Goal: Transaction & Acquisition: Book appointment/travel/reservation

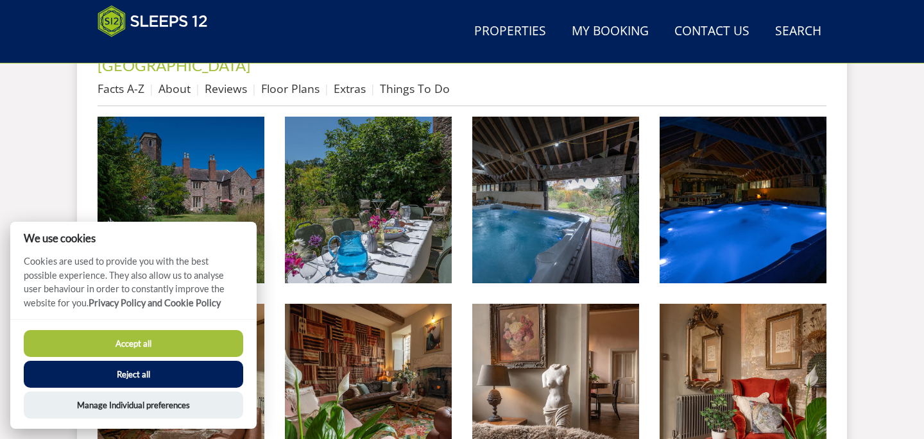
scroll to position [523, 0]
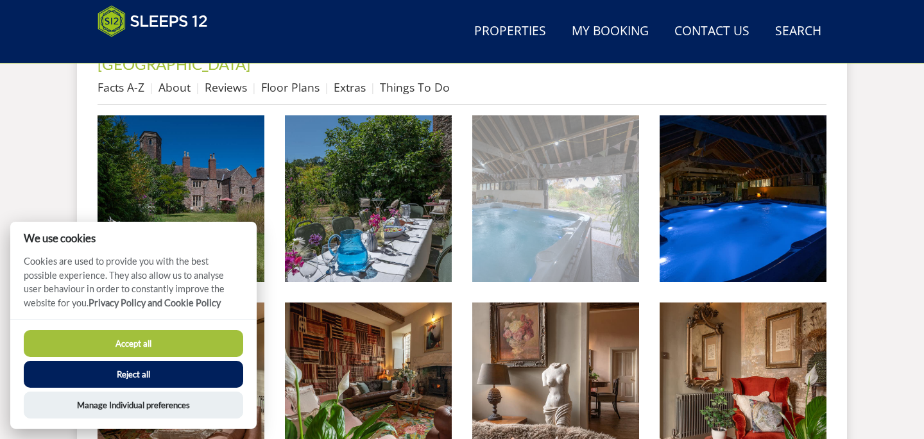
click at [549, 216] on img at bounding box center [555, 198] width 167 height 167
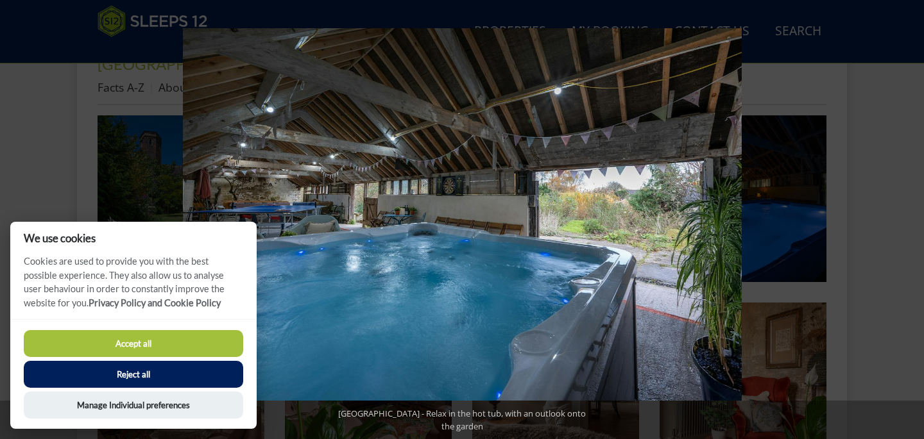
click at [909, 213] on button at bounding box center [901, 220] width 45 height 64
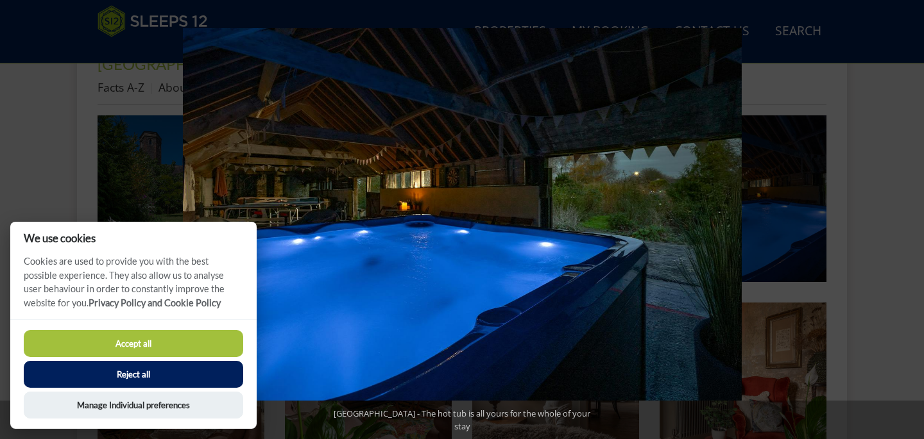
click at [909, 213] on button at bounding box center [901, 220] width 45 height 64
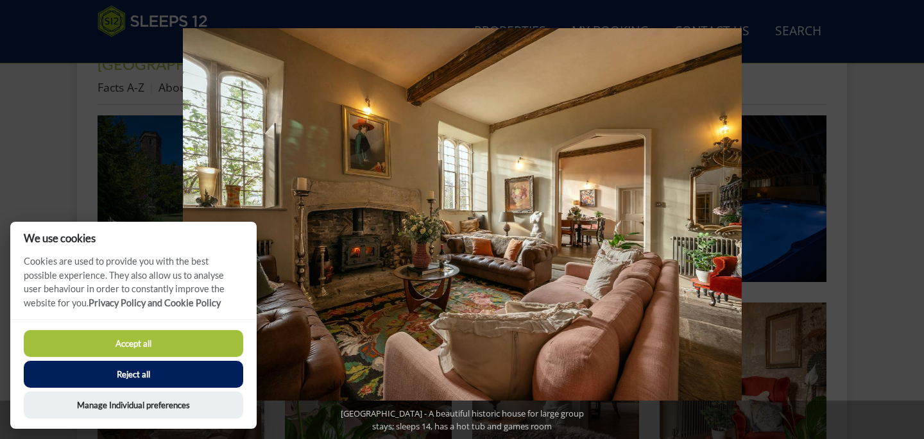
click at [909, 213] on button at bounding box center [901, 220] width 45 height 64
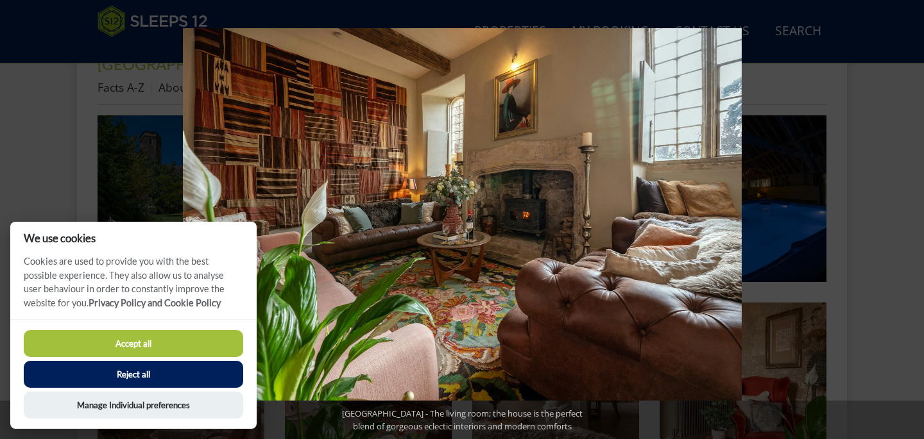
click at [909, 213] on button at bounding box center [901, 220] width 45 height 64
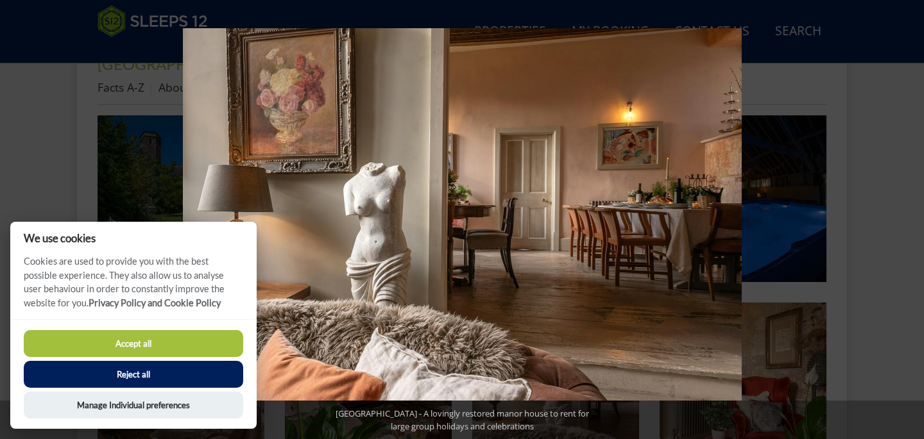
click at [909, 213] on button at bounding box center [901, 220] width 45 height 64
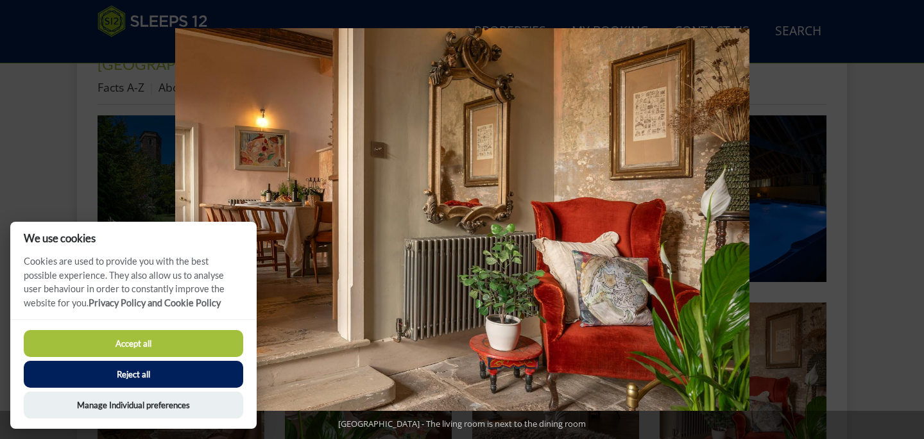
click at [909, 213] on button at bounding box center [901, 220] width 45 height 64
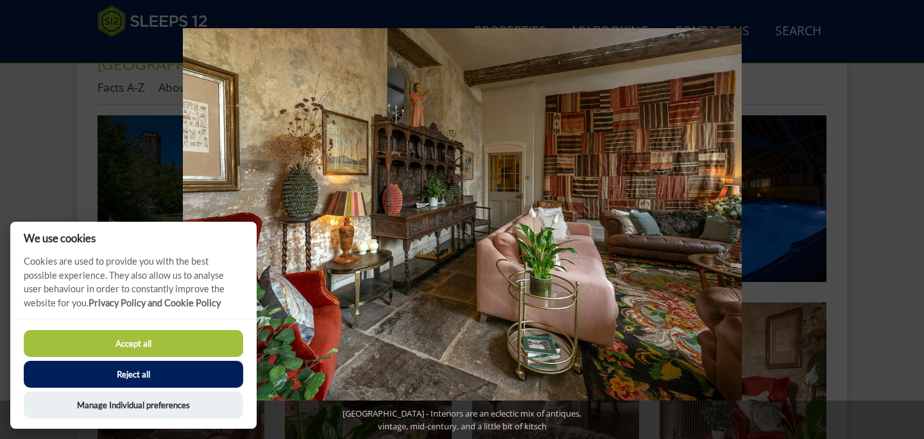
click at [909, 213] on button at bounding box center [901, 220] width 45 height 64
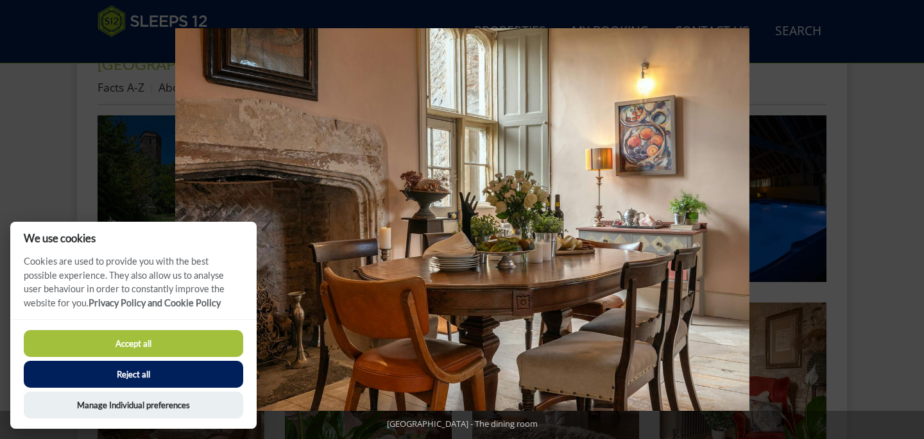
click at [909, 213] on button at bounding box center [901, 220] width 45 height 64
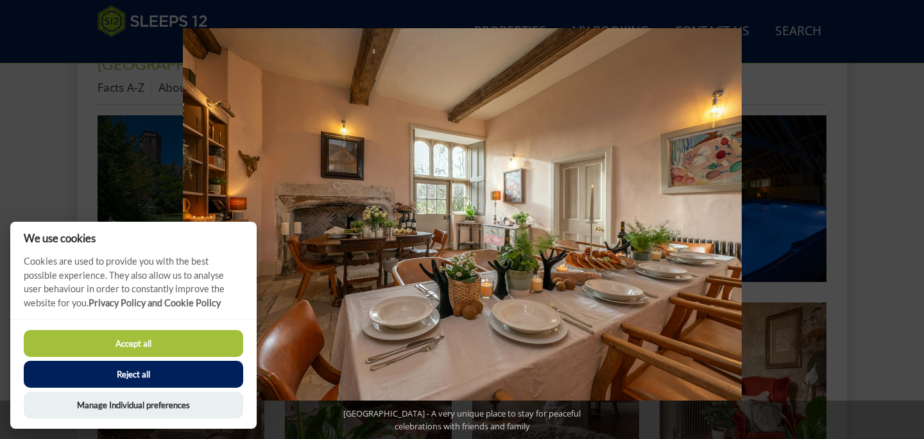
click at [909, 213] on button at bounding box center [901, 220] width 45 height 64
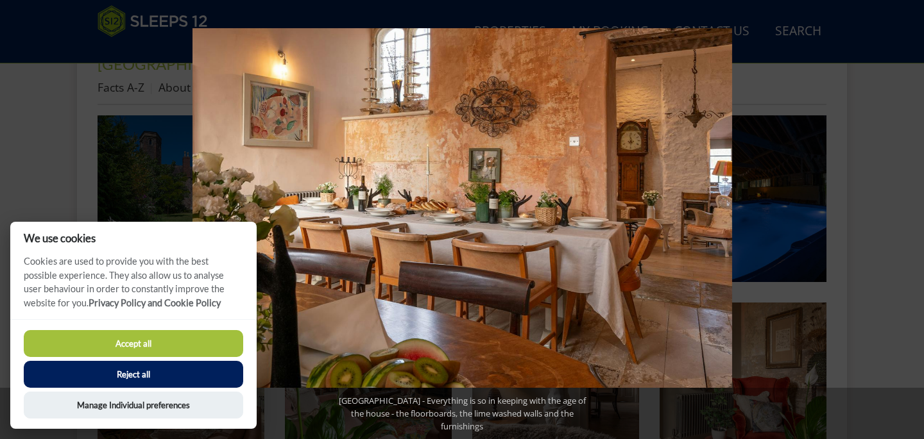
click at [909, 213] on button at bounding box center [901, 220] width 45 height 64
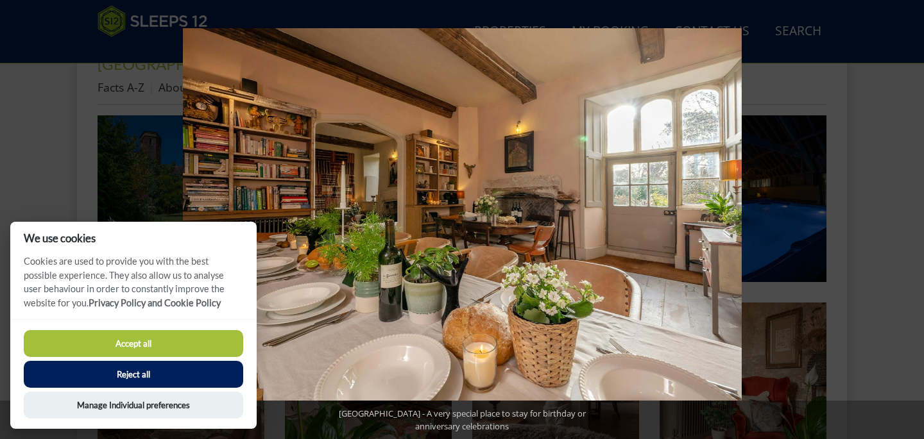
click at [909, 213] on button at bounding box center [901, 220] width 45 height 64
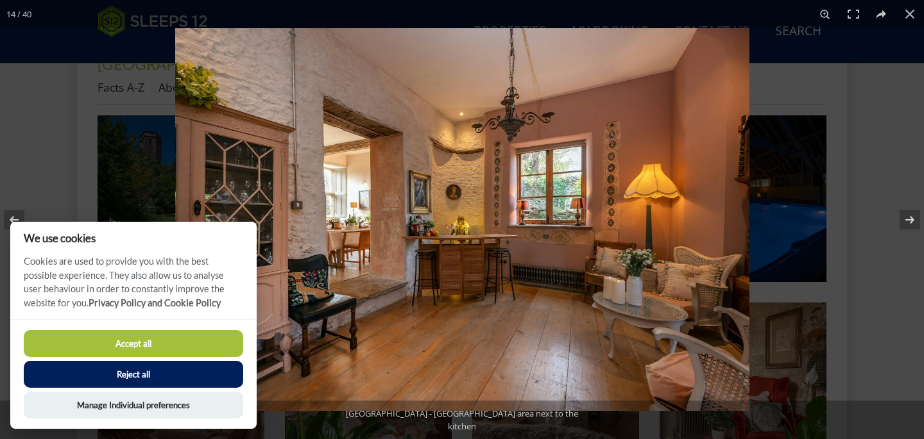
click at [178, 345] on button "Accept all" at bounding box center [133, 343] width 219 height 27
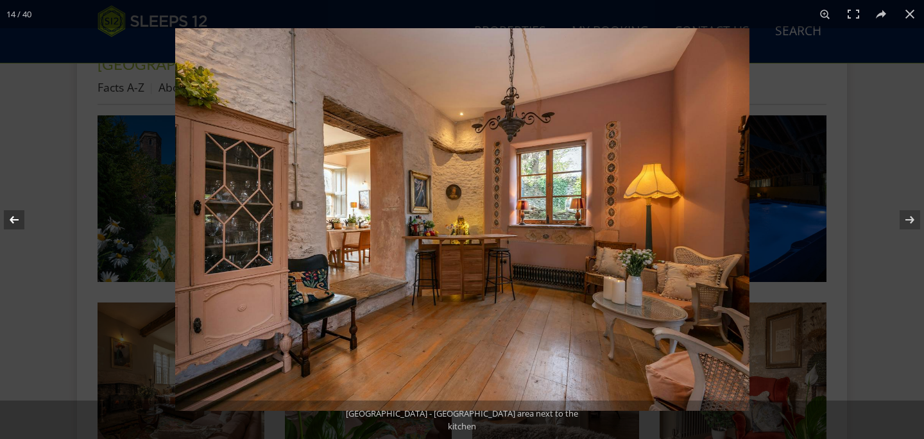
click at [13, 218] on button at bounding box center [22, 220] width 45 height 64
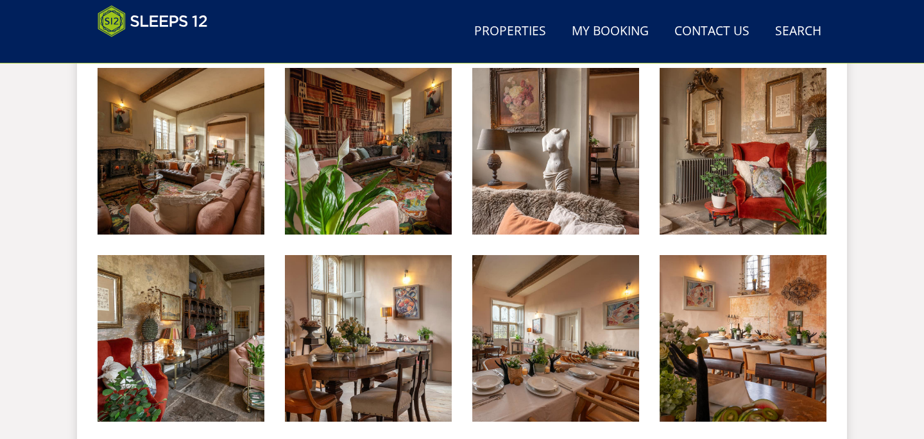
scroll to position [770, 0]
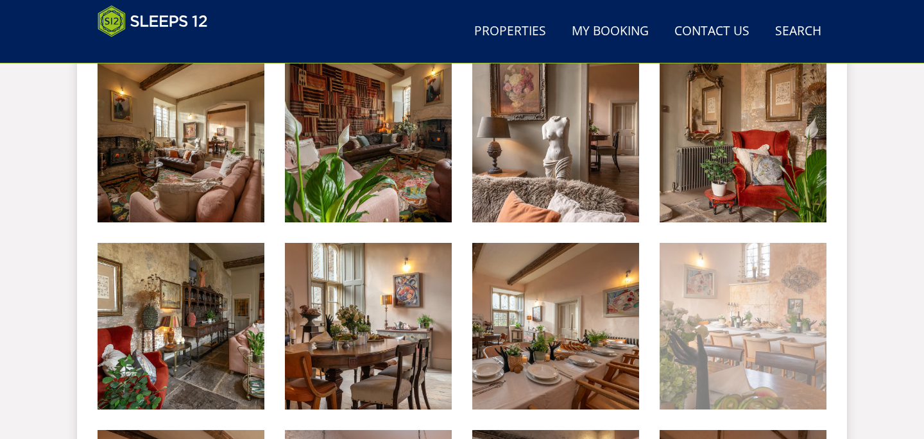
click at [741, 325] on img at bounding box center [742, 326] width 167 height 167
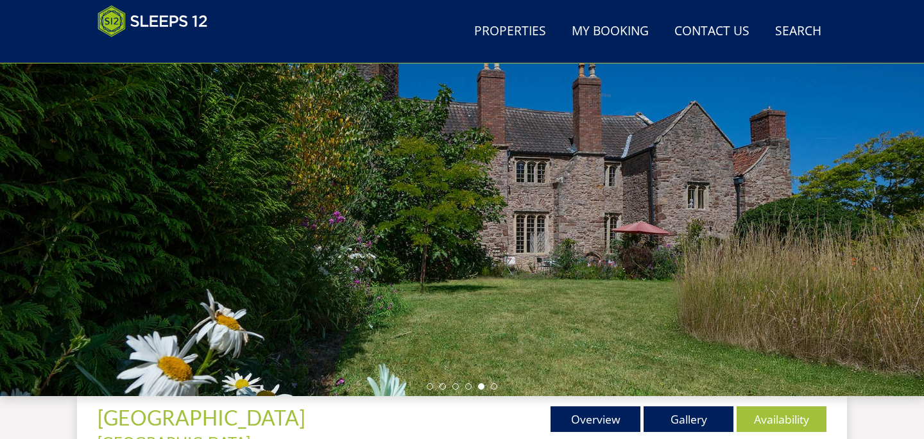
scroll to position [291, 0]
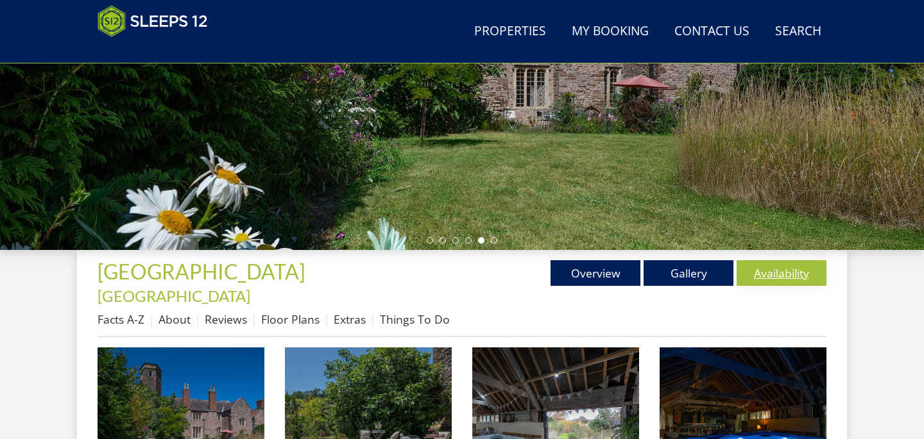
click at [783, 276] on link "Availability" at bounding box center [781, 273] width 90 height 26
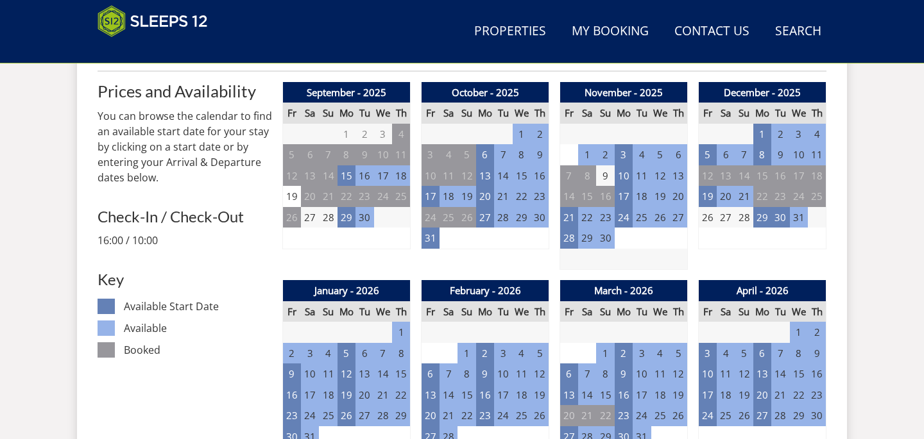
scroll to position [467, 0]
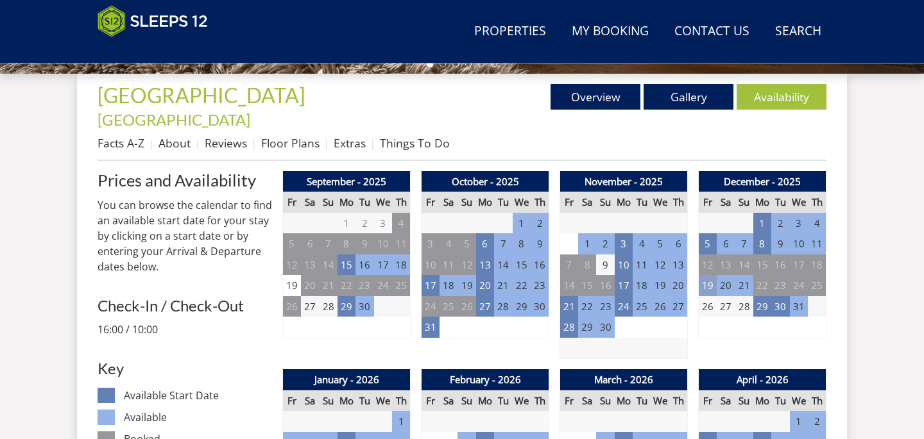
click at [706, 275] on td "19" at bounding box center [707, 285] width 18 height 21
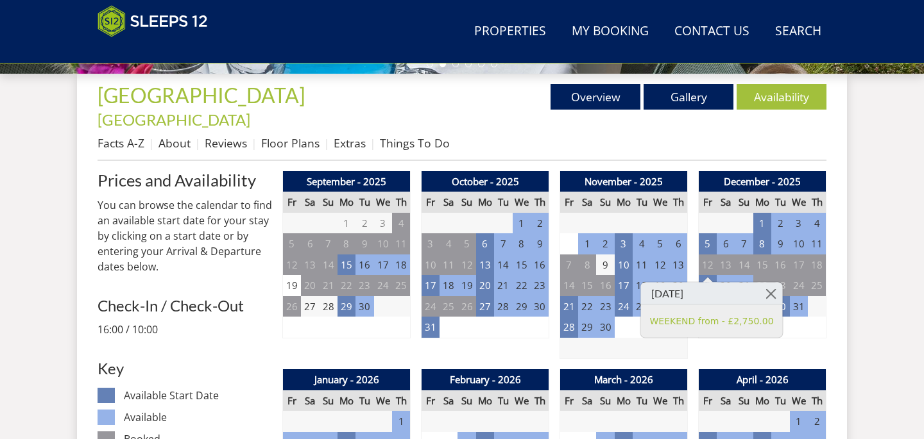
click at [745, 275] on td "21" at bounding box center [743, 285] width 18 height 21
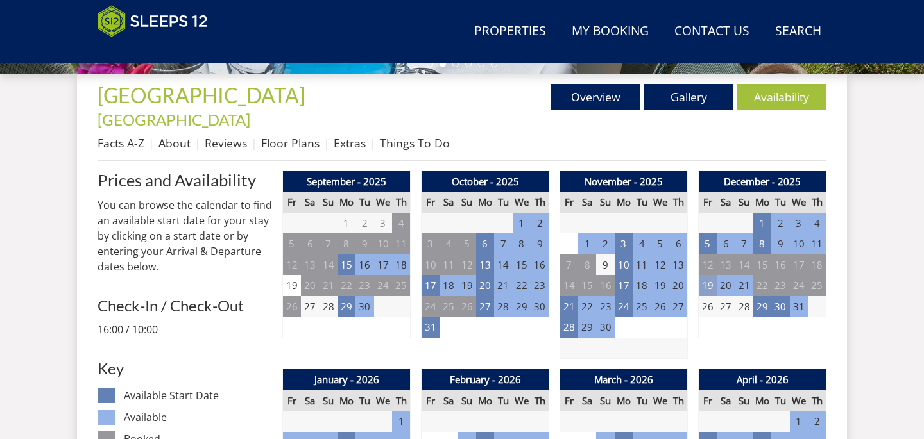
click at [708, 275] on td "19" at bounding box center [707, 285] width 18 height 21
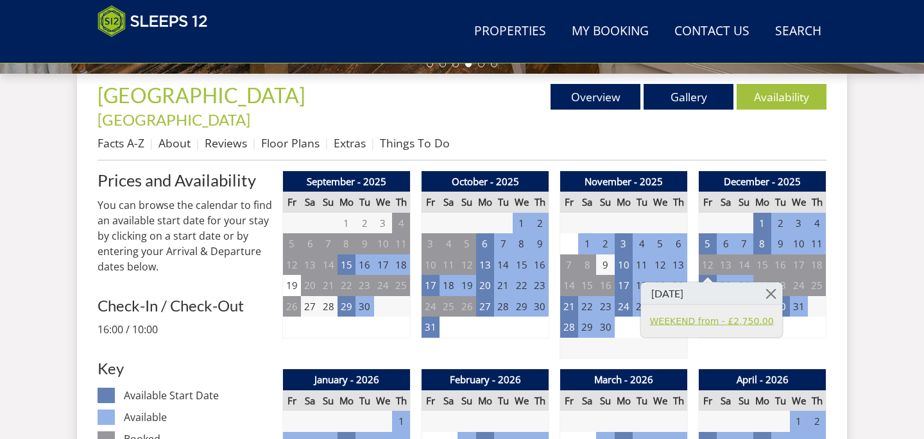
click at [702, 320] on link "WEEKEND from - £2,750.00" at bounding box center [712, 320] width 124 height 13
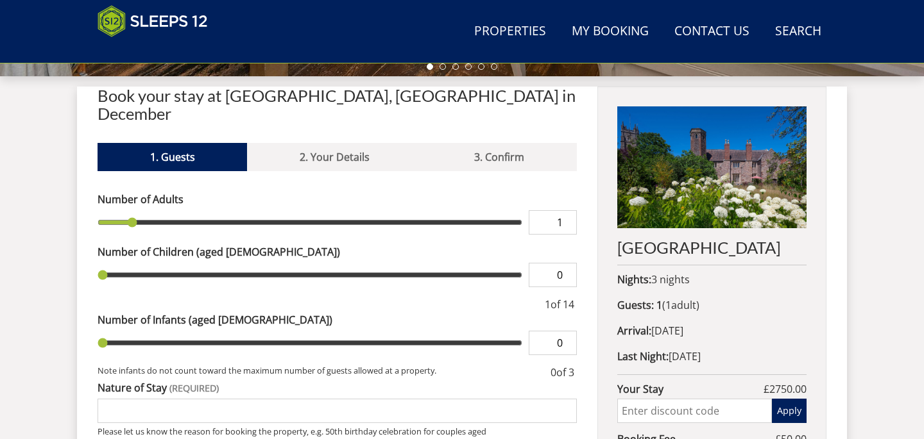
scroll to position [471, 0]
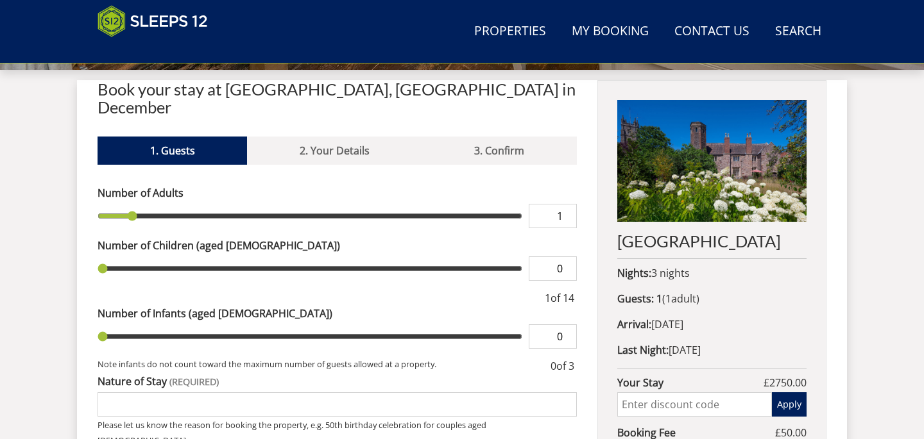
type input "2"
type input "4"
type input "5"
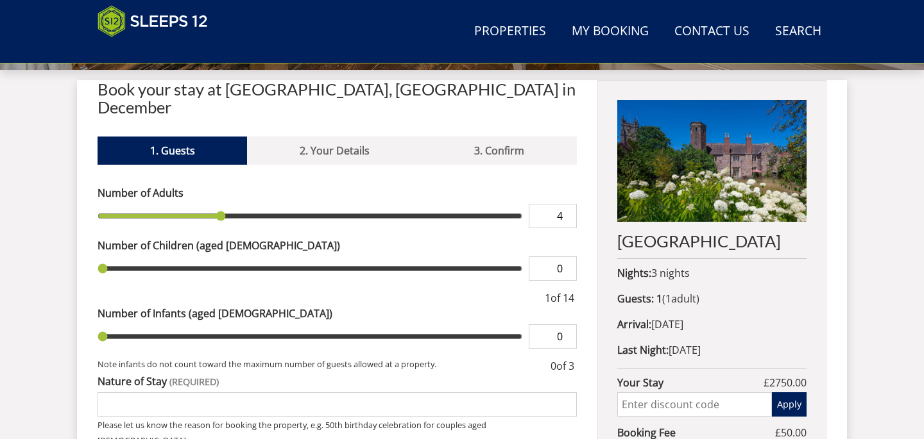
type input "5"
type input "6"
type input "7"
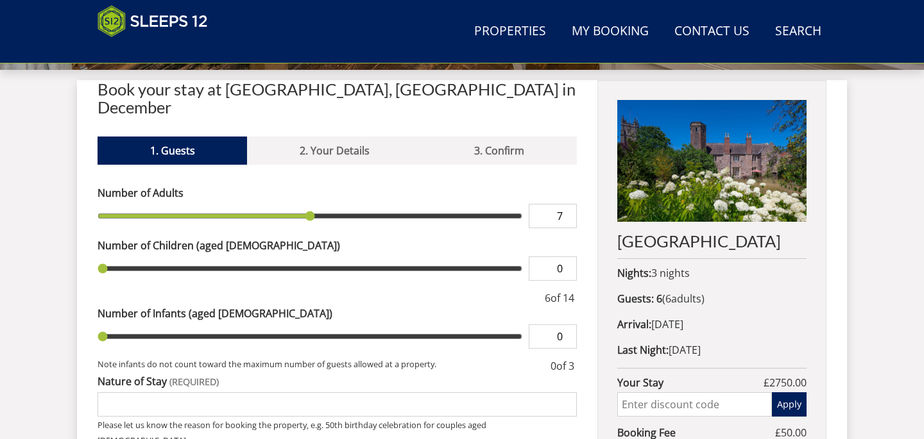
type input "8"
type input "9"
type input "10"
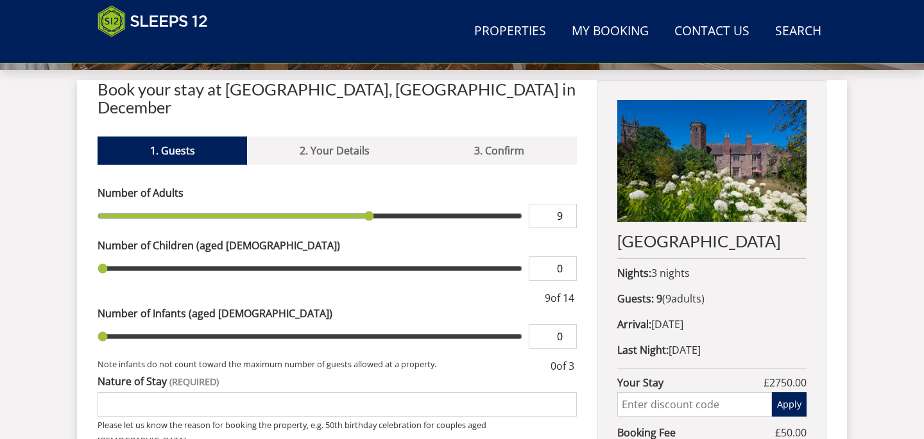
type input "10"
type input "11"
type input "12"
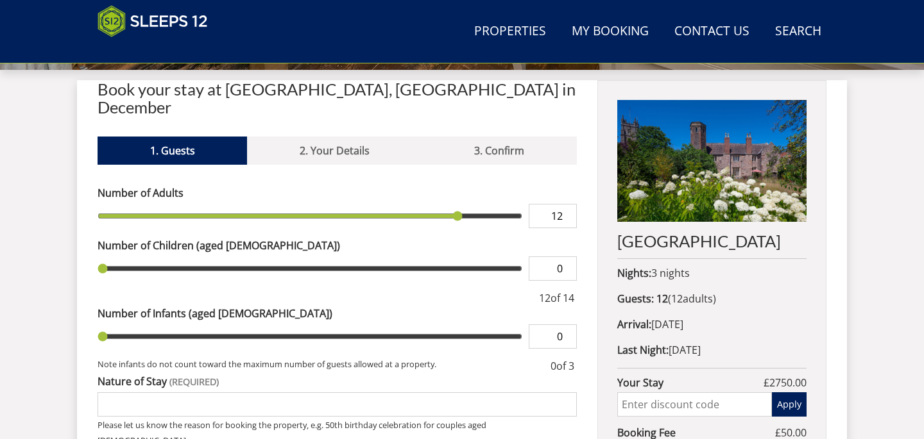
type input "11"
type input "12"
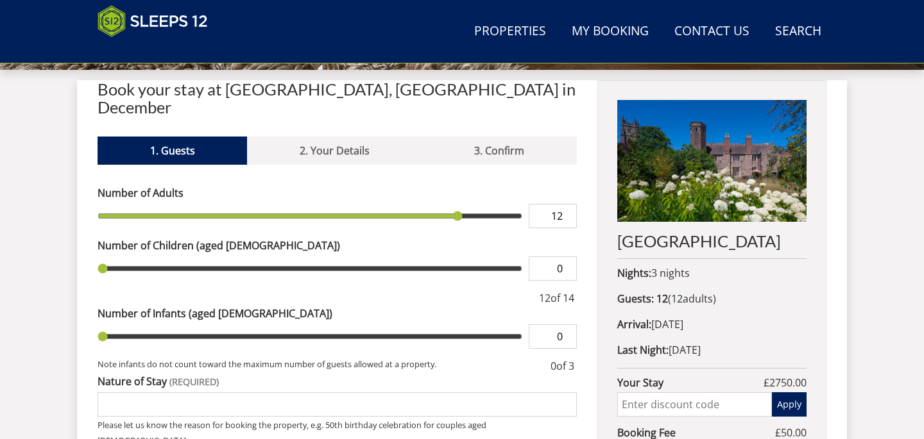
type input "11"
type input "12"
type input "11"
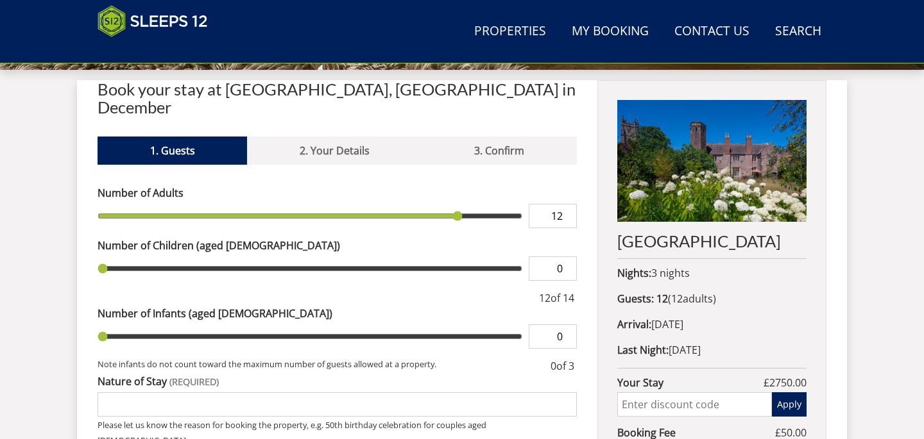
type input "11"
drag, startPoint x: 134, startPoint y: 199, endPoint x: 434, endPoint y: 217, distance: 300.1
type input "11"
click at [434, 217] on input "range" at bounding box center [309, 216] width 425 height 24
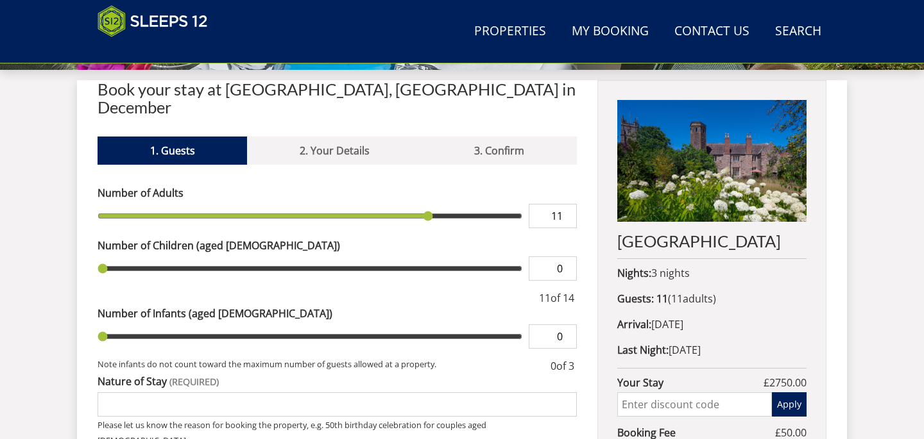
type input "1"
drag, startPoint x: 104, startPoint y: 248, endPoint x: 124, endPoint y: 249, distance: 19.9
type input "1"
click at [124, 257] on input "range" at bounding box center [309, 269] width 425 height 24
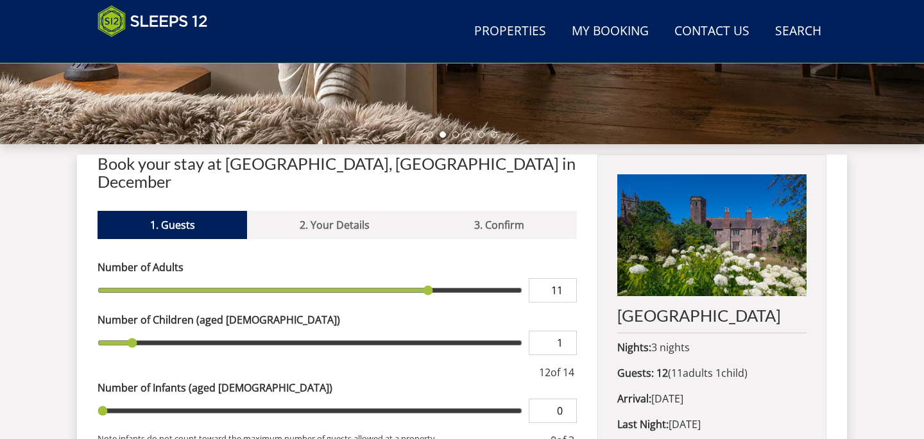
scroll to position [396, 0]
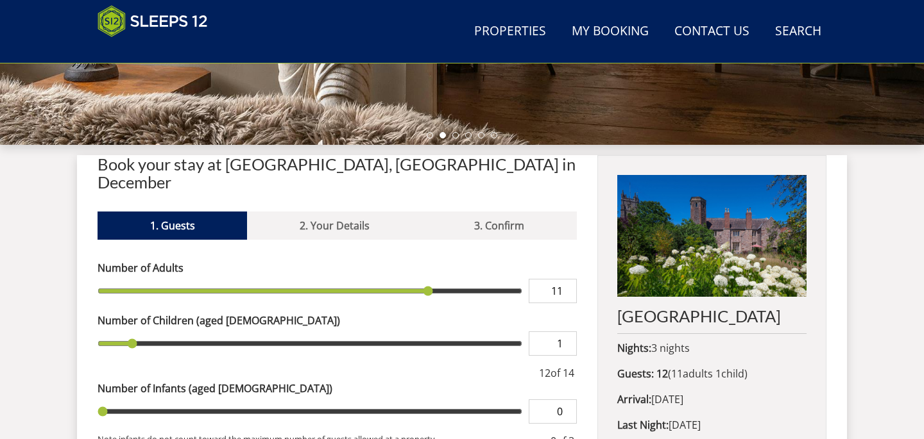
click at [722, 237] on img at bounding box center [711, 236] width 189 height 122
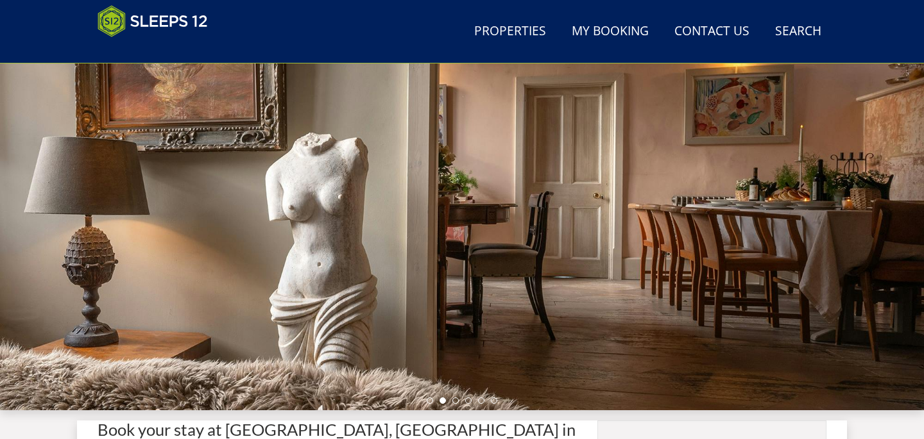
scroll to position [155, 0]
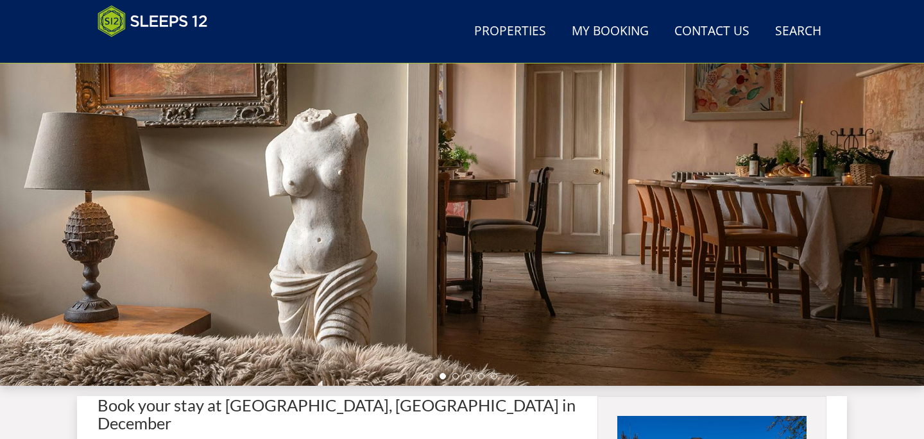
click at [791, 194] on div at bounding box center [462, 161] width 924 height 449
click at [430, 379] on ul at bounding box center [462, 376] width 71 height 6
click at [428, 375] on li at bounding box center [430, 376] width 6 height 6
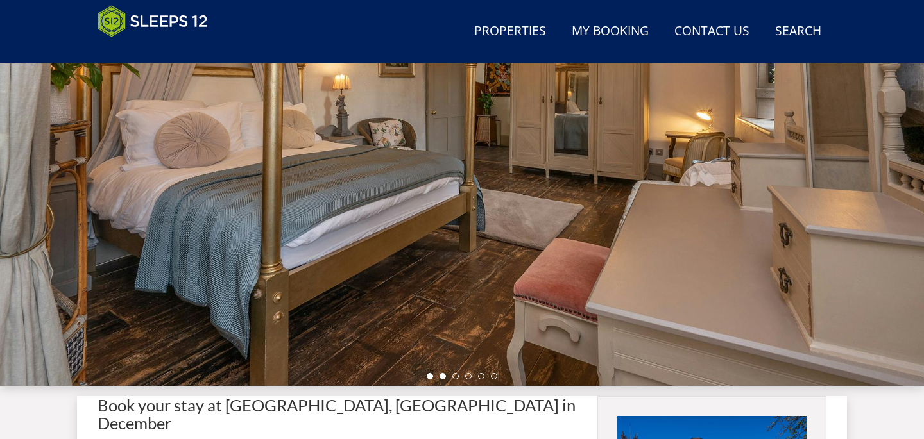
click at [443, 373] on li at bounding box center [442, 376] width 6 height 6
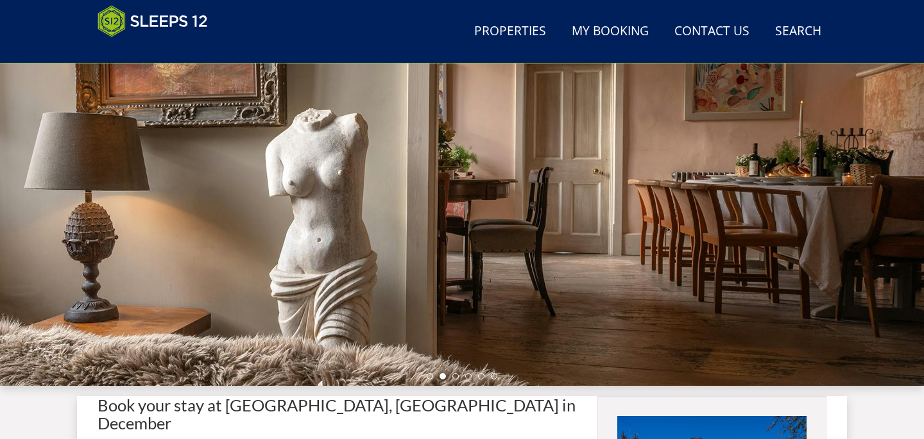
click at [460, 374] on ul at bounding box center [462, 376] width 71 height 6
click at [455, 378] on li at bounding box center [455, 376] width 6 height 6
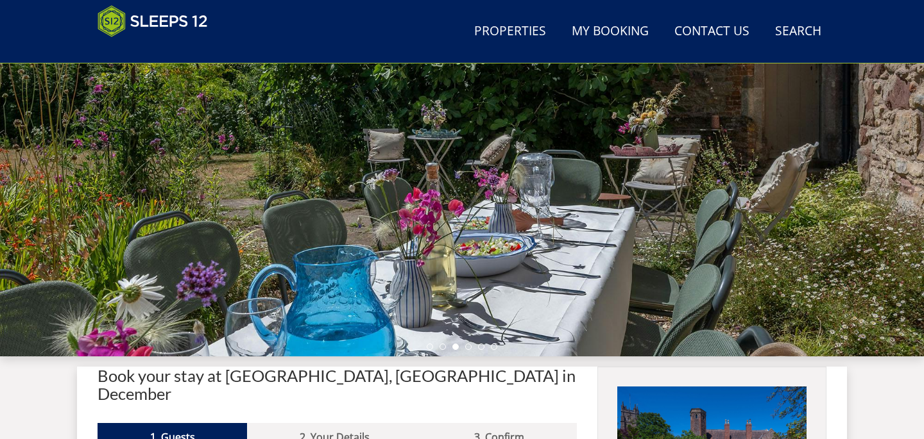
scroll to position [186, 0]
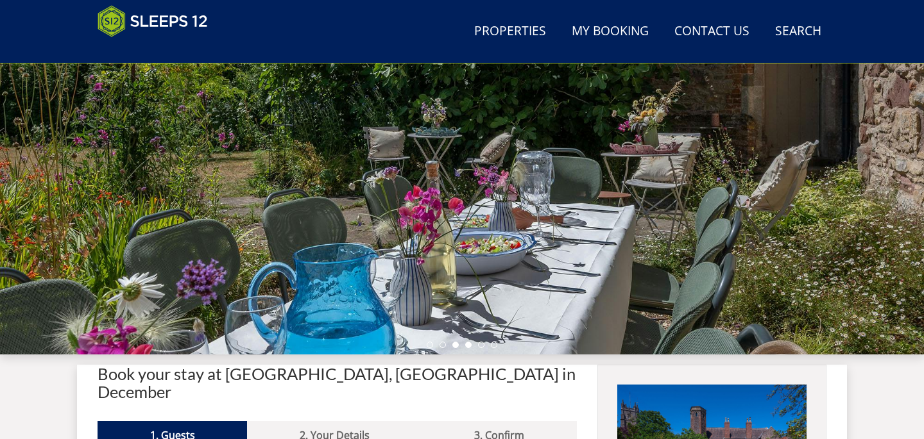
click at [469, 345] on li at bounding box center [468, 345] width 6 height 6
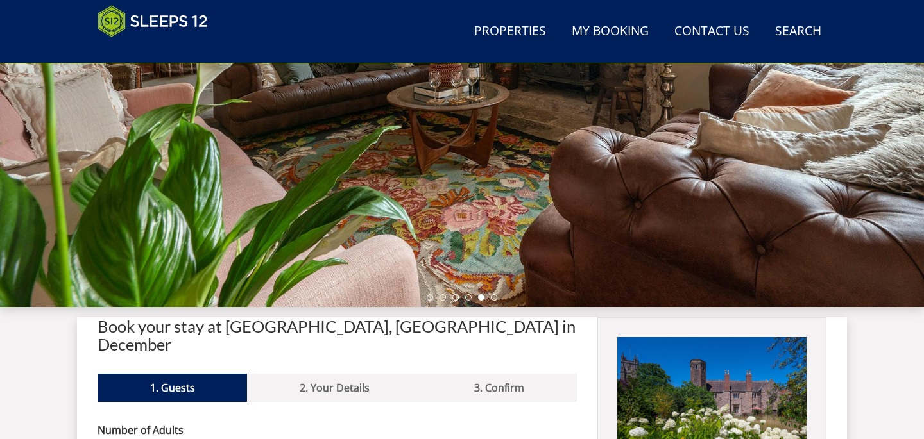
scroll to position [255, 0]
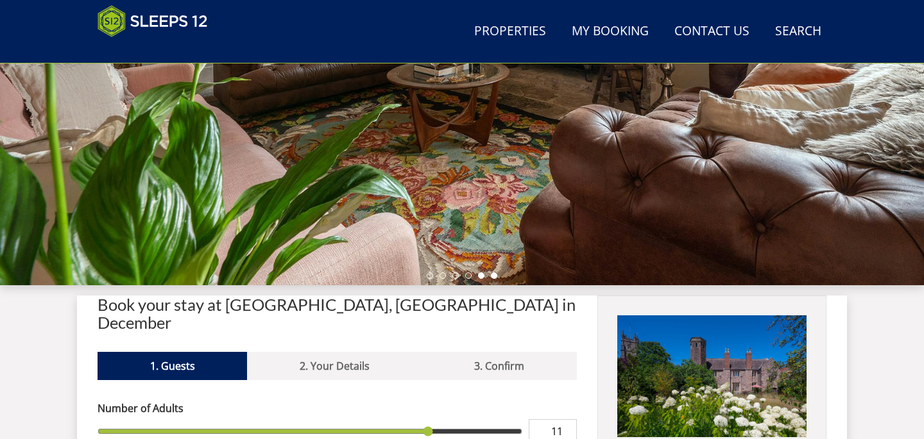
click at [491, 275] on li at bounding box center [494, 276] width 6 height 6
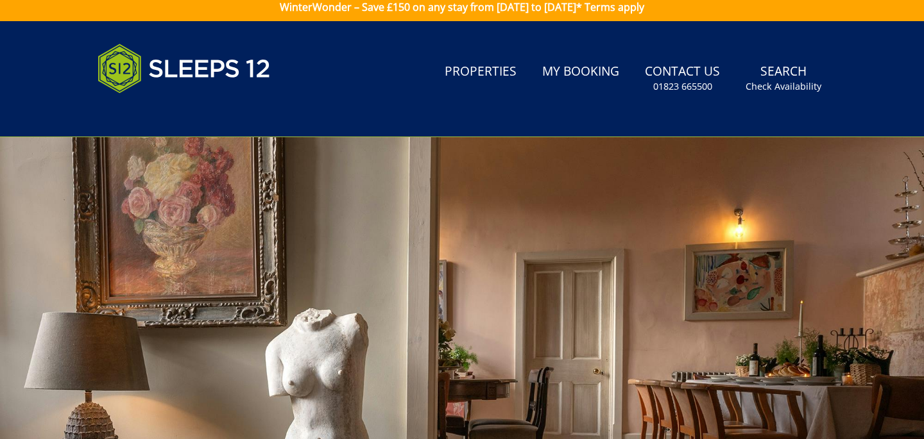
scroll to position [0, 0]
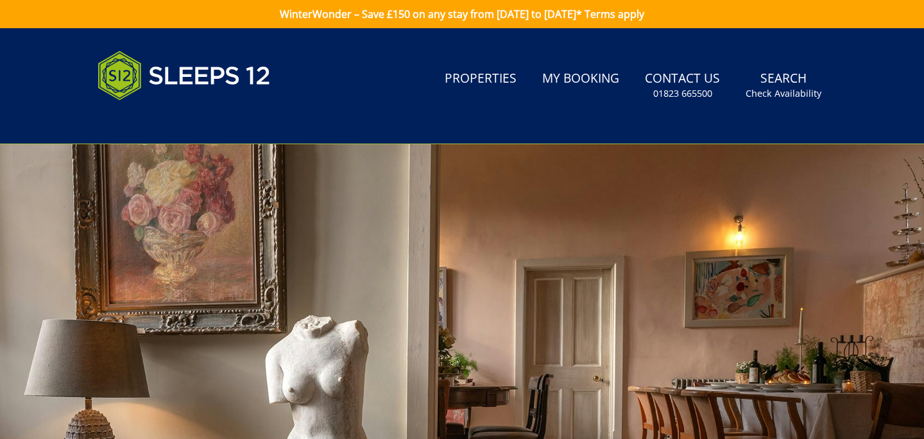
click at [598, 114] on div "Search Menu Properties My Booking Contact Us [PHONE_NUMBER] Search Check Availa…" at bounding box center [462, 86] width 770 height 85
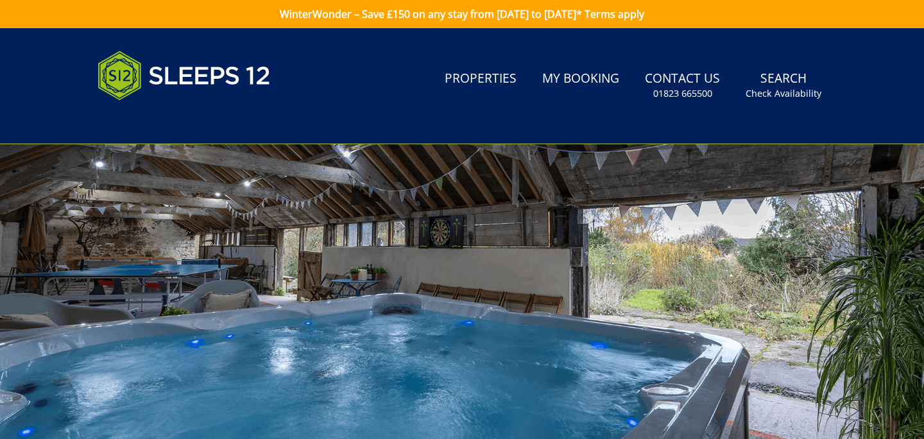
click at [562, 248] on div at bounding box center [462, 368] width 924 height 449
click at [548, 228] on div at bounding box center [462, 368] width 924 height 449
click at [534, 237] on div at bounding box center [462, 368] width 924 height 449
click at [537, 232] on div at bounding box center [462, 368] width 924 height 449
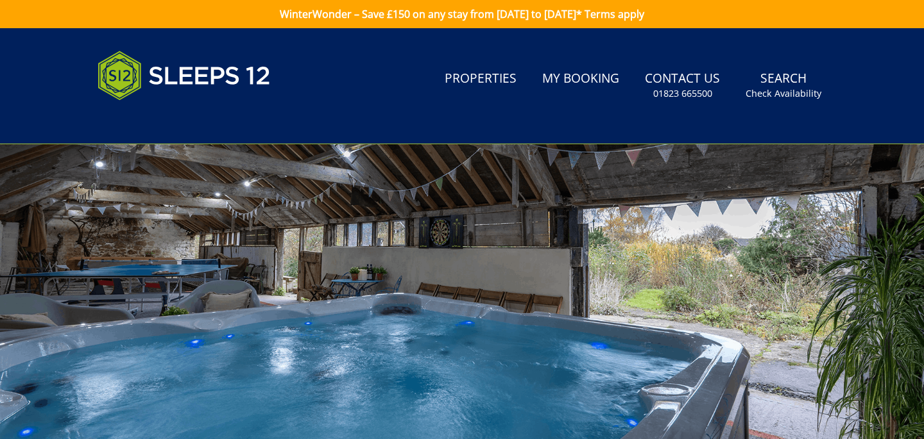
click at [521, 242] on div at bounding box center [462, 368] width 924 height 449
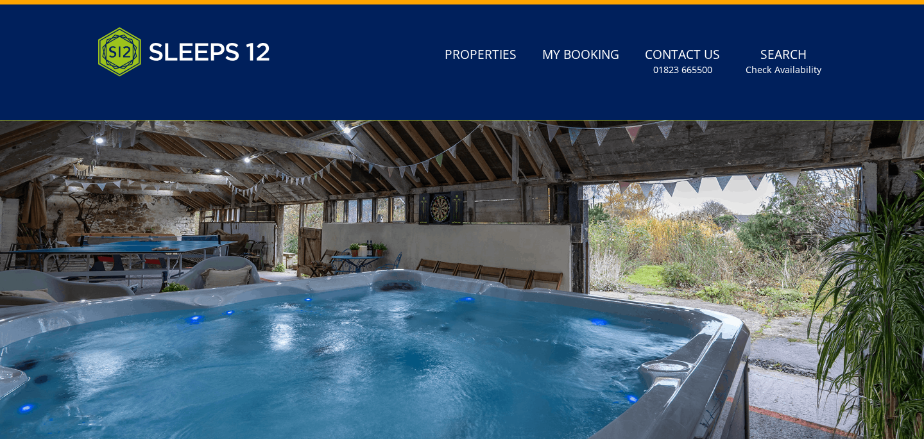
scroll to position [26, 0]
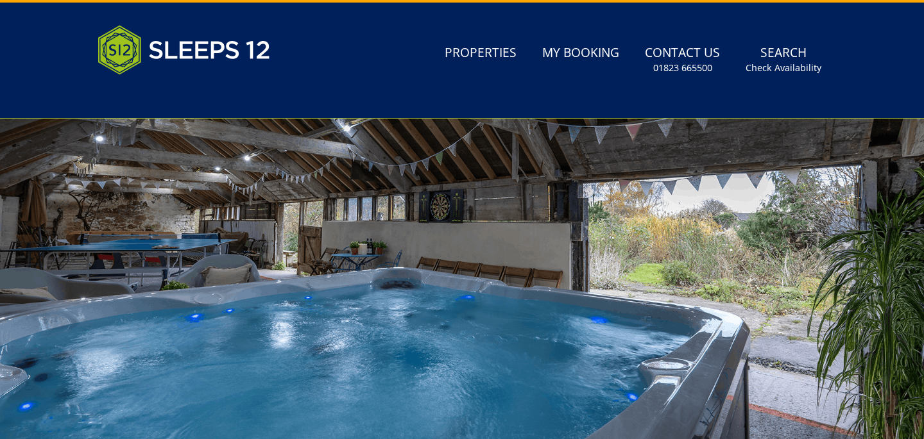
click at [519, 241] on div at bounding box center [462, 343] width 924 height 449
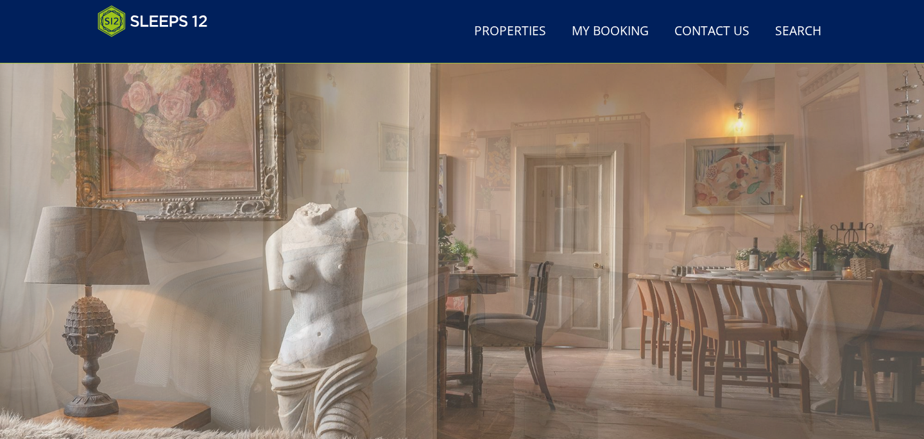
scroll to position [0, 0]
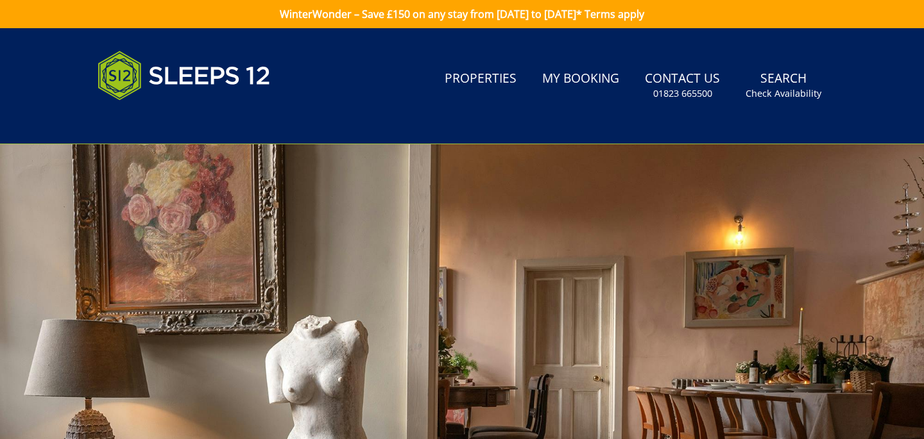
click at [420, 94] on div "Search Menu Properties My Booking Contact Us [PHONE_NUMBER] Search Check Availa…" at bounding box center [462, 86] width 770 height 85
click at [347, 62] on div "Search Menu Properties My Booking Contact Us [PHONE_NUMBER] Search Check Availa…" at bounding box center [462, 86] width 770 height 85
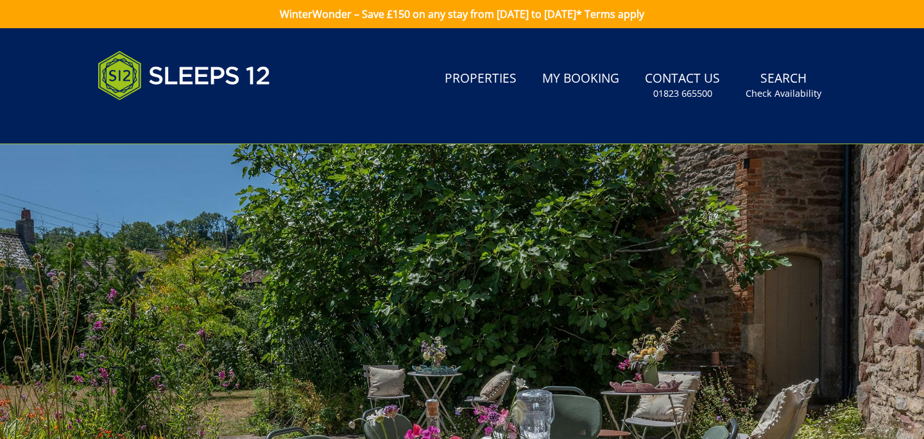
click at [367, 60] on div "Search Menu Properties My Booking Contact Us [PHONE_NUMBER] Search Check Availa…" at bounding box center [462, 86] width 770 height 85
